Goal: Task Accomplishment & Management: Manage account settings

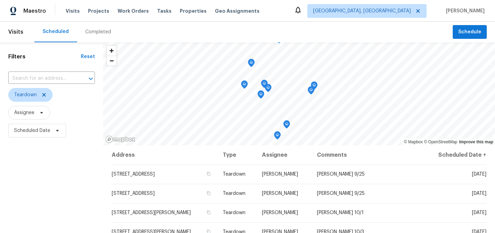
scroll to position [69, 0]
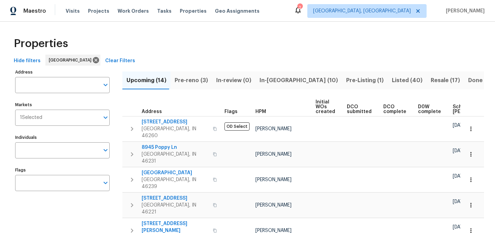
click at [431, 78] on span "Resale (17)" at bounding box center [445, 81] width 29 height 10
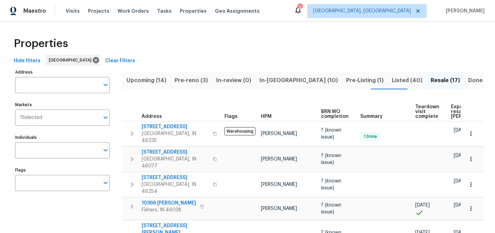
click at [392, 80] on span "Listed (40)" at bounding box center [407, 81] width 31 height 10
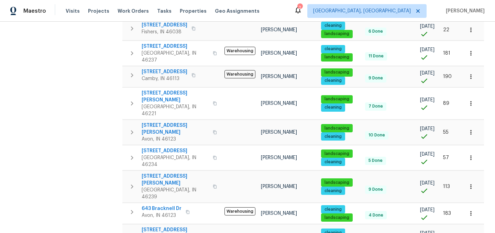
scroll to position [447, 0]
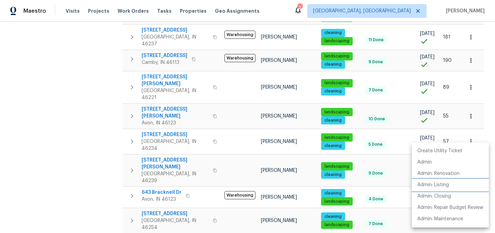
click at [449, 187] on p "Admin: Listing" at bounding box center [434, 185] width 32 height 7
click at [64, 109] on div at bounding box center [247, 116] width 495 height 233
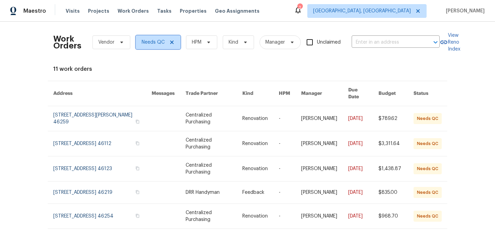
click at [172, 41] on icon at bounding box center [172, 43] width 6 height 6
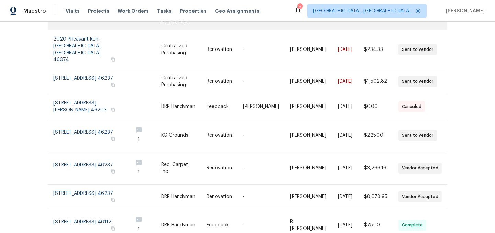
scroll to position [176, 0]
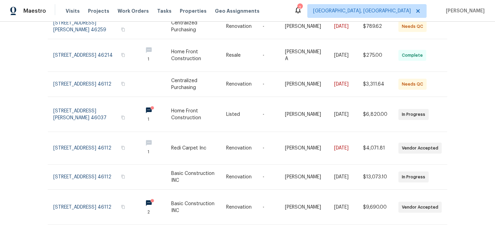
scroll to position [197, 0]
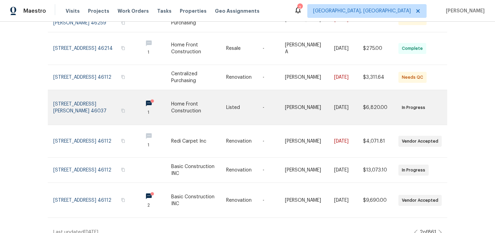
click at [86, 105] on link at bounding box center [95, 107] width 84 height 35
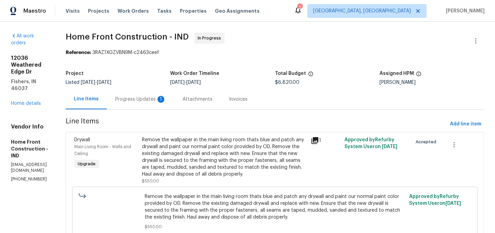
click at [166, 101] on div "Progress Updates 1" at bounding box center [140, 99] width 51 height 7
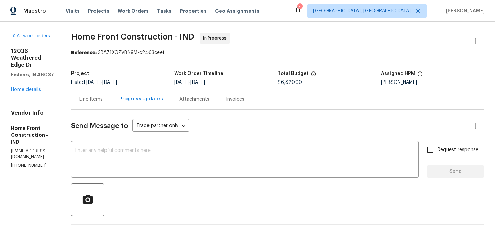
click at [103, 96] on div "Line Items" at bounding box center [90, 99] width 23 height 7
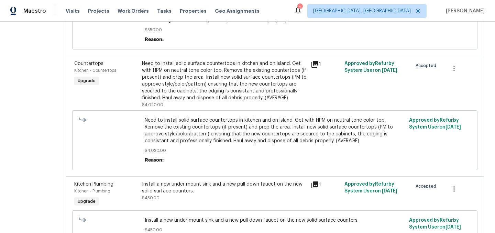
scroll to position [197, 0]
click at [231, 91] on div "Need to install solid surface countertops in kitchen and on island. Get with HP…" at bounding box center [224, 81] width 165 height 41
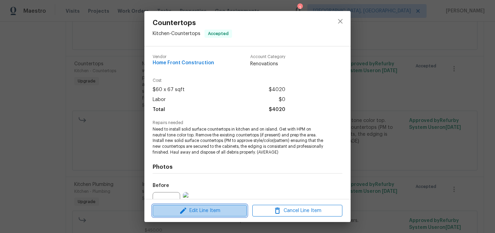
click at [207, 208] on span "Edit Line Item" at bounding box center [200, 211] width 90 height 9
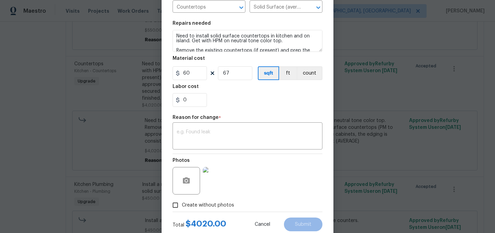
scroll to position [106, 0]
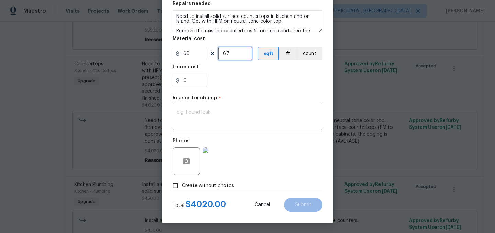
click at [232, 57] on input "67" at bounding box center [235, 54] width 34 height 14
click at [204, 112] on textarea at bounding box center [248, 117] width 142 height 14
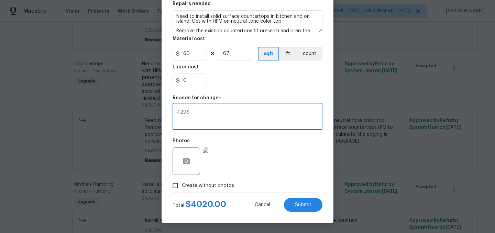
type textarea "4298"
click at [245, 84] on div "0" at bounding box center [248, 81] width 150 height 14
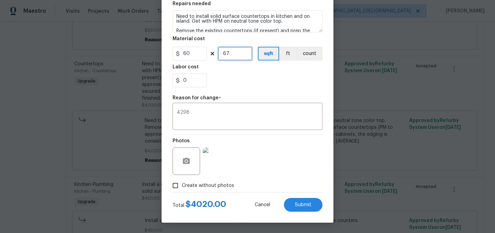
click at [238, 54] on input "67" at bounding box center [235, 54] width 34 height 14
type input "71"
click at [197, 82] on input "0" at bounding box center [190, 81] width 34 height 14
type input "38"
click at [224, 80] on div "38" at bounding box center [248, 81] width 150 height 14
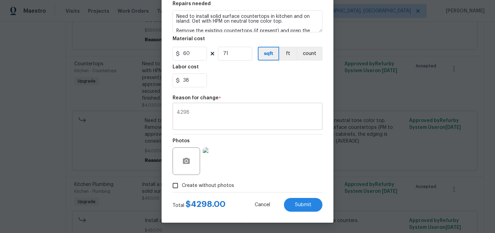
click at [199, 117] on textarea "4298" at bounding box center [248, 117] width 142 height 14
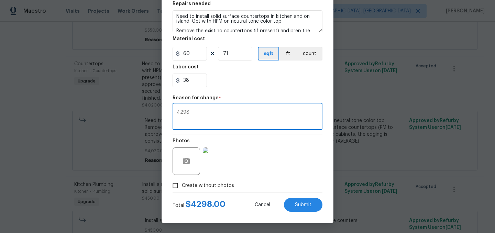
click at [199, 117] on textarea "4298" at bounding box center [248, 117] width 142 height 14
type textarea "."
click at [303, 205] on span "Submit" at bounding box center [303, 205] width 17 height 5
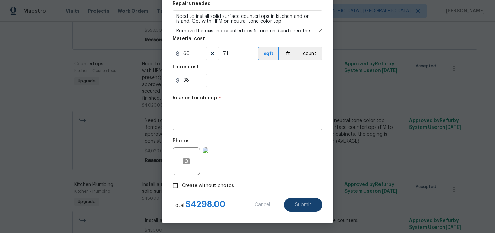
type input "67"
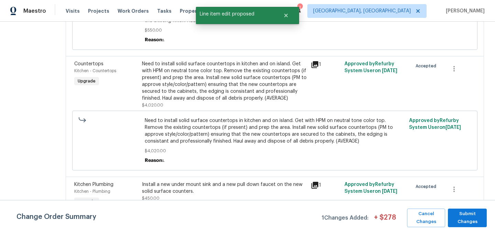
scroll to position [0, 0]
click at [469, 217] on span "Submit Changes" at bounding box center [468, 218] width 32 height 16
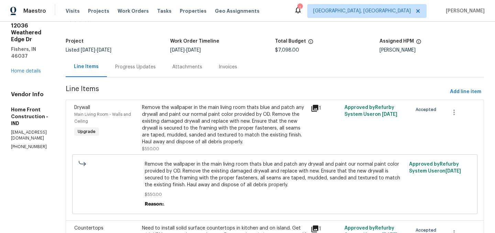
click at [156, 68] on div "Progress Updates" at bounding box center [135, 67] width 41 height 7
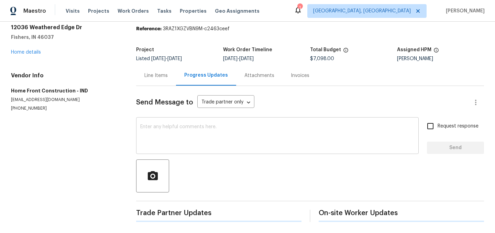
click at [184, 132] on textarea at bounding box center [277, 136] width 274 height 24
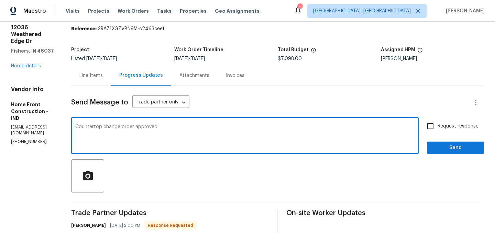
type textarea "Countertop change order approved."
click at [444, 149] on span "Send" at bounding box center [456, 148] width 46 height 9
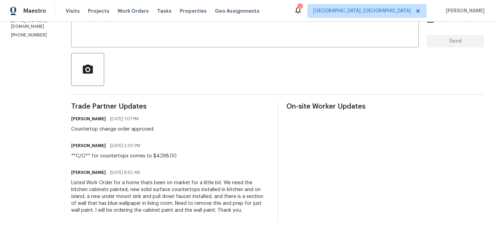
scroll to position [0, 0]
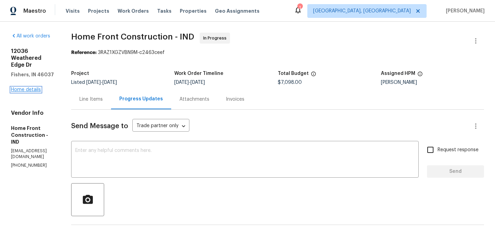
click at [27, 87] on link "Home details" at bounding box center [26, 89] width 30 height 5
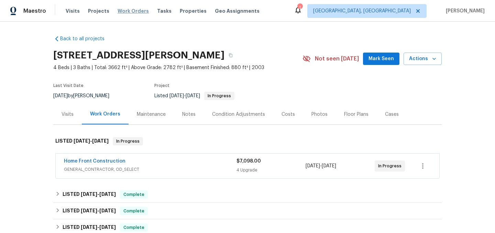
click at [133, 8] on span "Work Orders" at bounding box center [133, 11] width 31 height 7
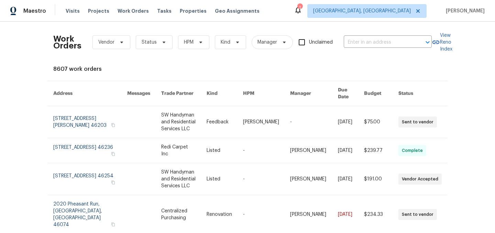
click at [302, 13] on icon at bounding box center [298, 10] width 8 height 8
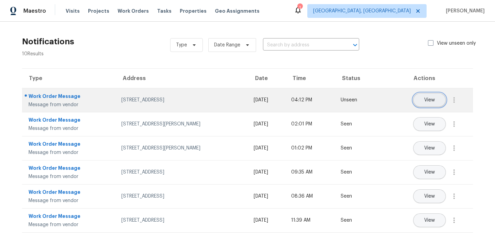
click at [421, 100] on button "View" at bounding box center [429, 100] width 33 height 14
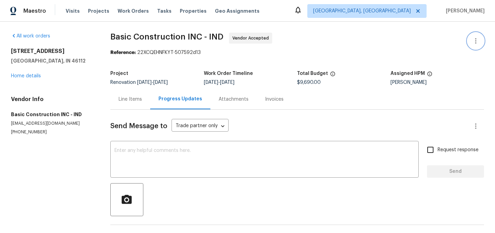
click at [472, 39] on icon "button" at bounding box center [476, 41] width 8 height 8
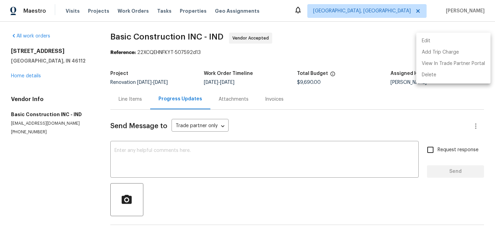
click at [452, 39] on li "Edit" at bounding box center [453, 40] width 74 height 11
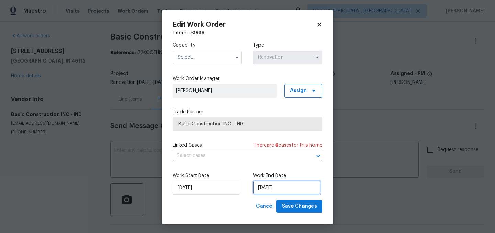
click at [270, 191] on input "[DATE]" at bounding box center [287, 188] width 68 height 14
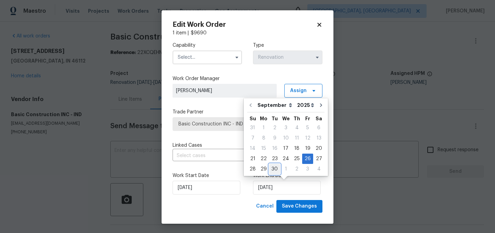
click at [272, 170] on div "30" at bounding box center [274, 169] width 11 height 10
type input "9/30/2025"
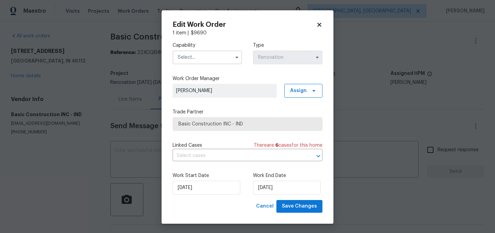
click at [195, 58] on input "text" at bounding box center [207, 58] width 69 height 14
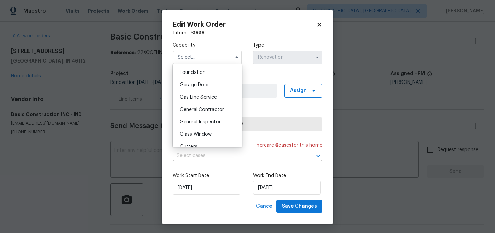
scroll to position [286, 0]
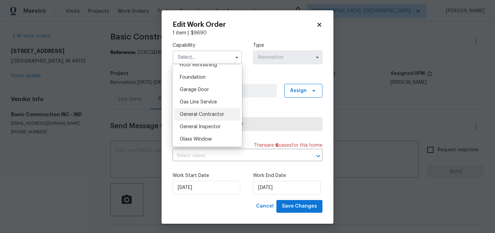
click at [209, 113] on span "General Contractor" at bounding box center [202, 114] width 44 height 5
type input "General Contractor"
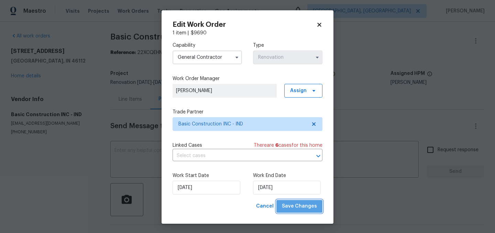
click at [305, 201] on button "Save Changes" at bounding box center [300, 206] width 46 height 13
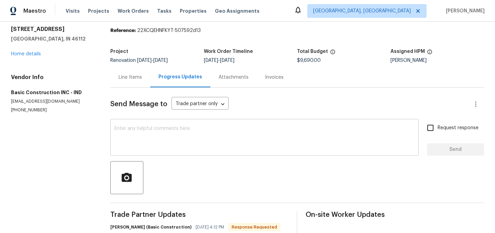
scroll to position [21, 0]
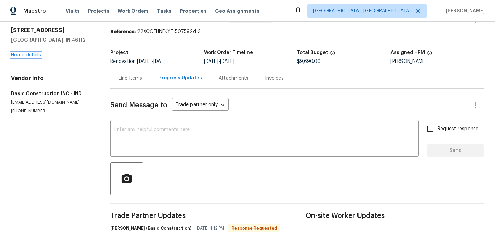
click at [33, 55] on link "Home details" at bounding box center [26, 55] width 30 height 5
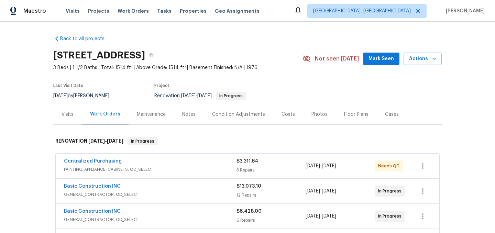
click at [196, 113] on div "Notes" at bounding box center [189, 114] width 30 height 20
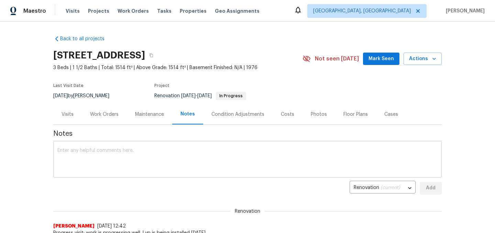
click at [155, 153] on textarea at bounding box center [247, 160] width 380 height 24
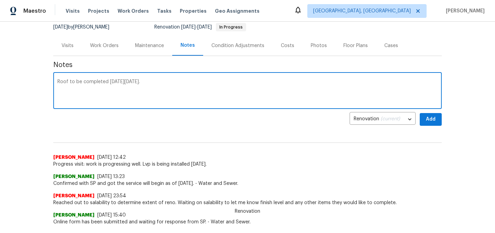
scroll to position [73, 0]
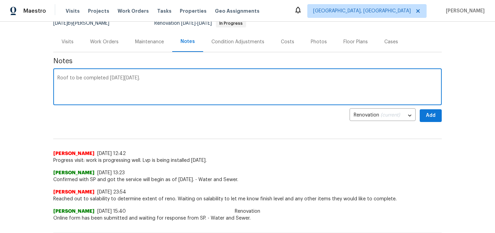
type textarea "Roof to be completed [DATE][DATE]."
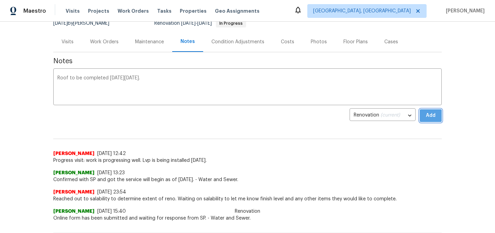
click at [434, 117] on span "Add" at bounding box center [430, 115] width 11 height 9
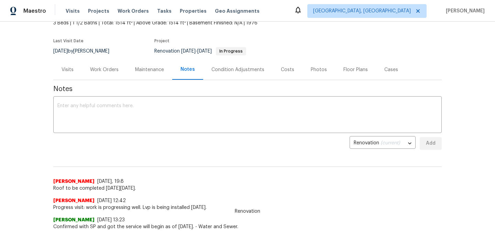
scroll to position [0, 0]
